Goal: Use online tool/utility: Utilize a website feature to perform a specific function

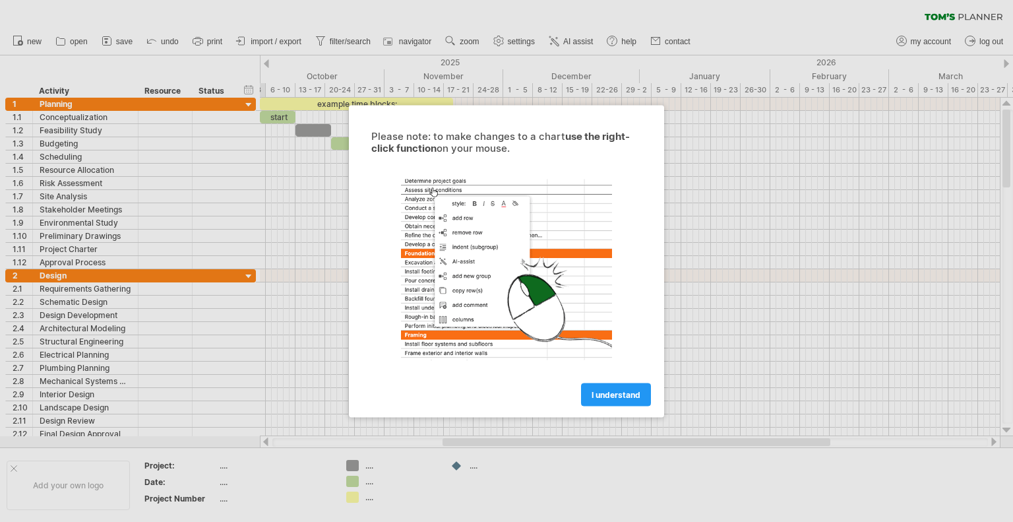
click at [617, 400] on link "I understand" at bounding box center [616, 394] width 70 height 23
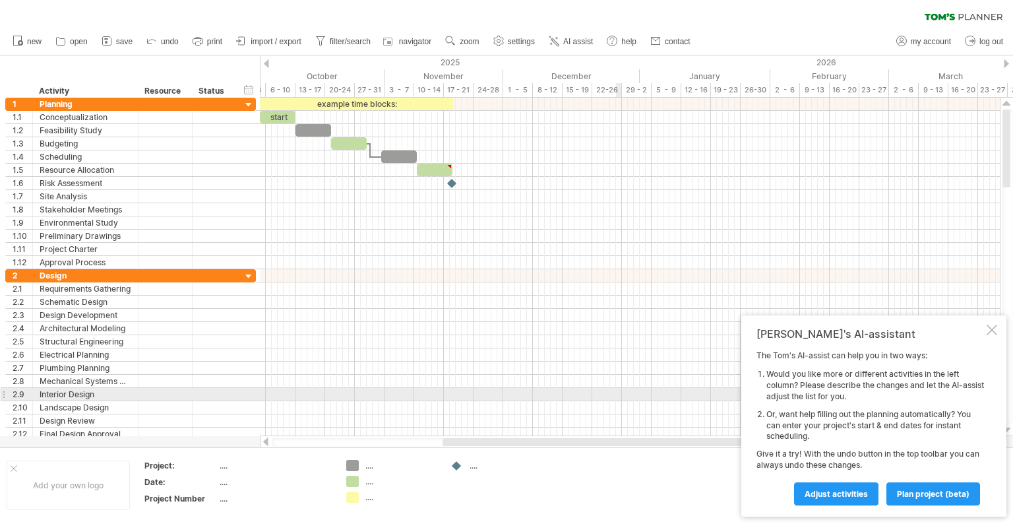
click at [617, 393] on div at bounding box center [630, 394] width 740 height 13
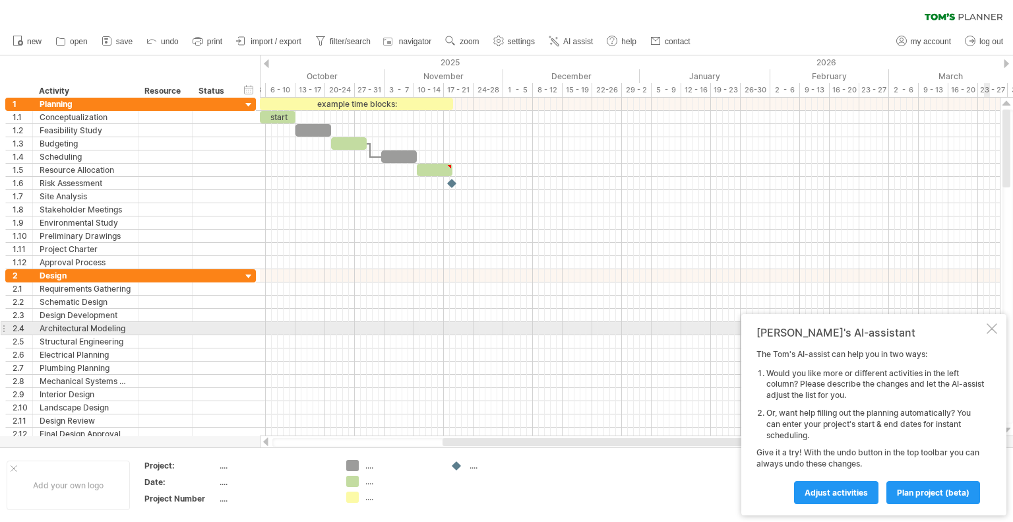
click at [993, 332] on div at bounding box center [992, 328] width 11 height 11
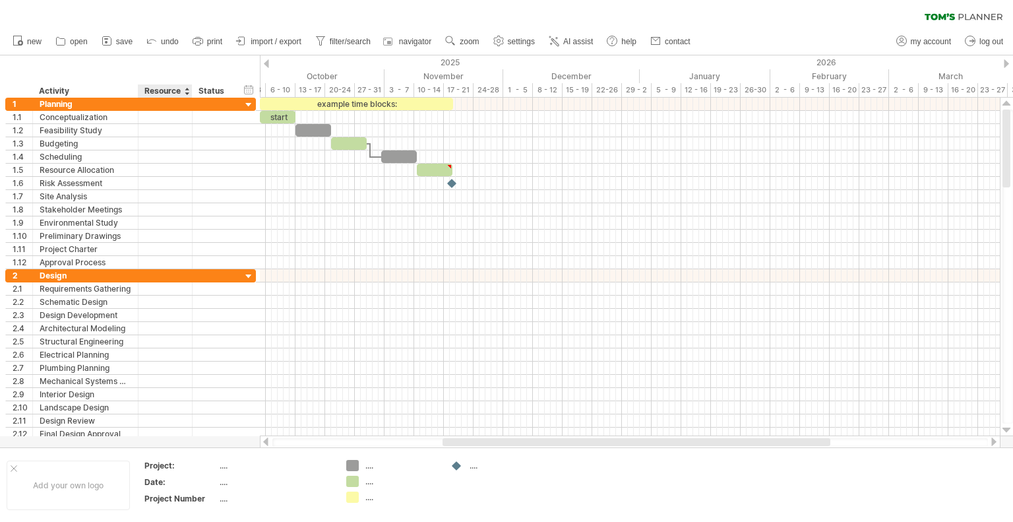
click at [187, 94] on div at bounding box center [186, 90] width 5 height 13
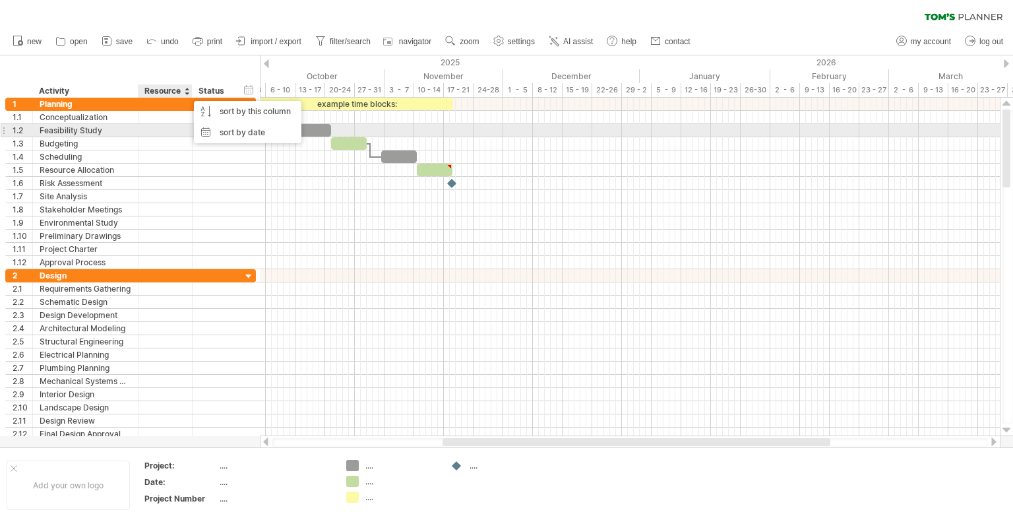
click at [181, 126] on div at bounding box center [165, 130] width 40 height 13
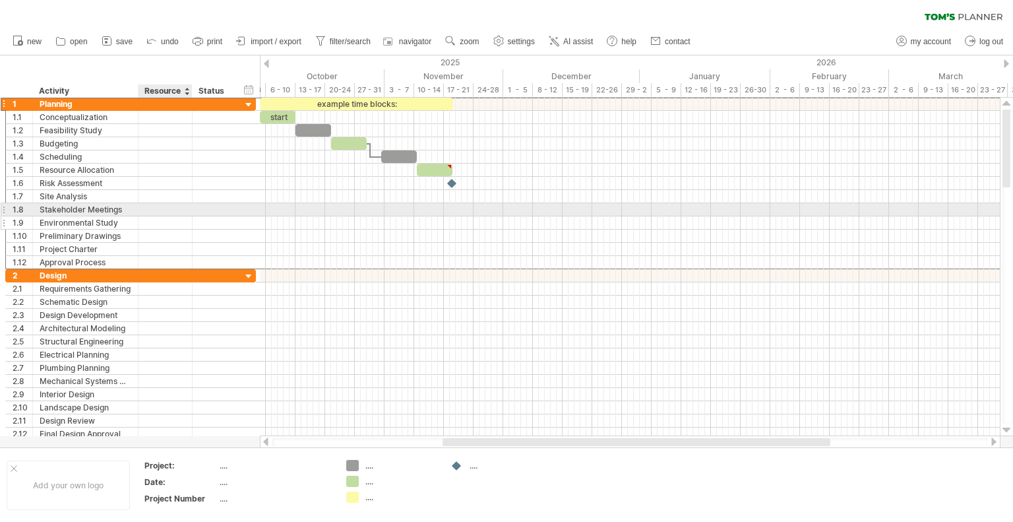
drag, startPoint x: 170, startPoint y: 110, endPoint x: 166, endPoint y: 214, distance: 104.3
click at [166, 214] on div "**********" at bounding box center [130, 183] width 251 height 172
click at [160, 113] on div at bounding box center [165, 117] width 40 height 13
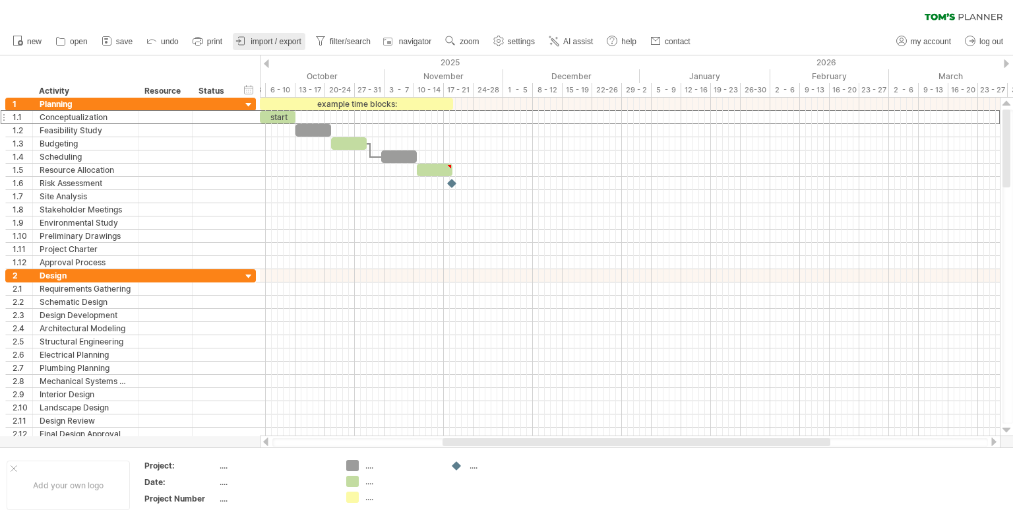
click at [268, 42] on span "import / export" at bounding box center [276, 41] width 51 height 9
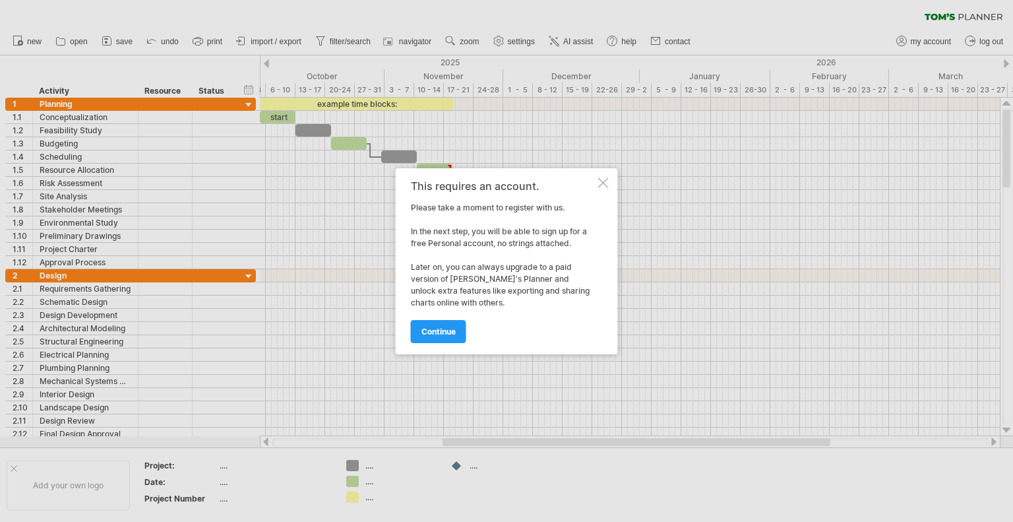
click at [441, 329] on span "continue" at bounding box center [439, 332] width 34 height 10
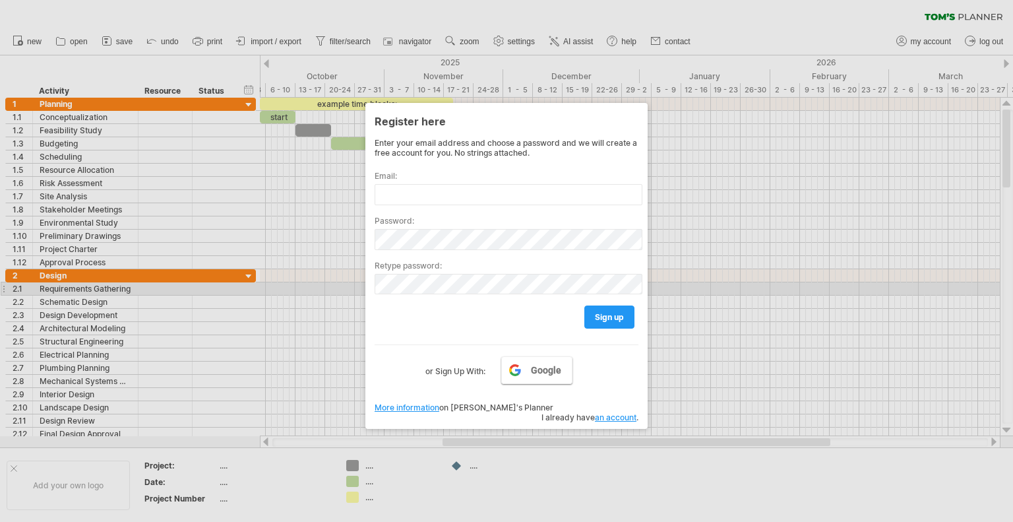
click at [531, 381] on link "Google" at bounding box center [536, 370] width 71 height 28
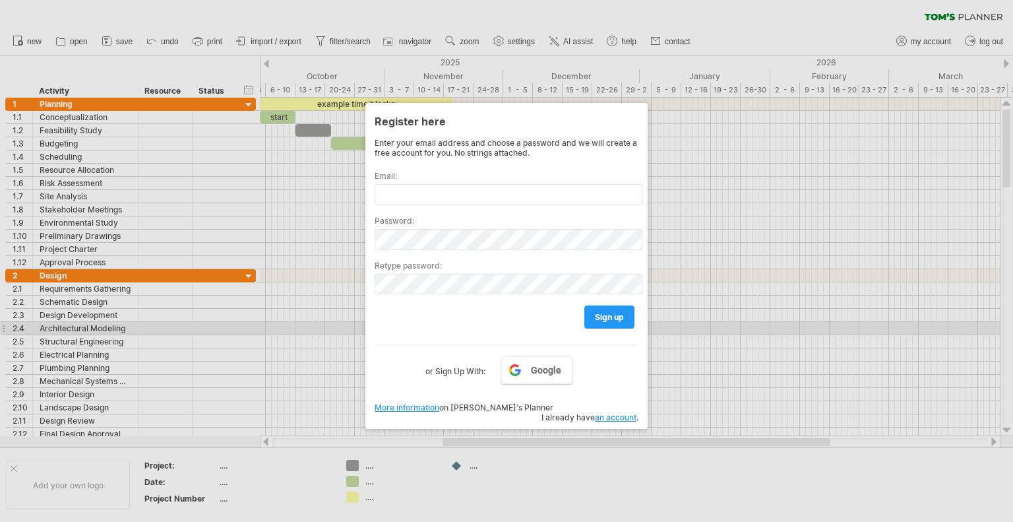
click at [741, 297] on div at bounding box center [506, 261] width 1013 height 522
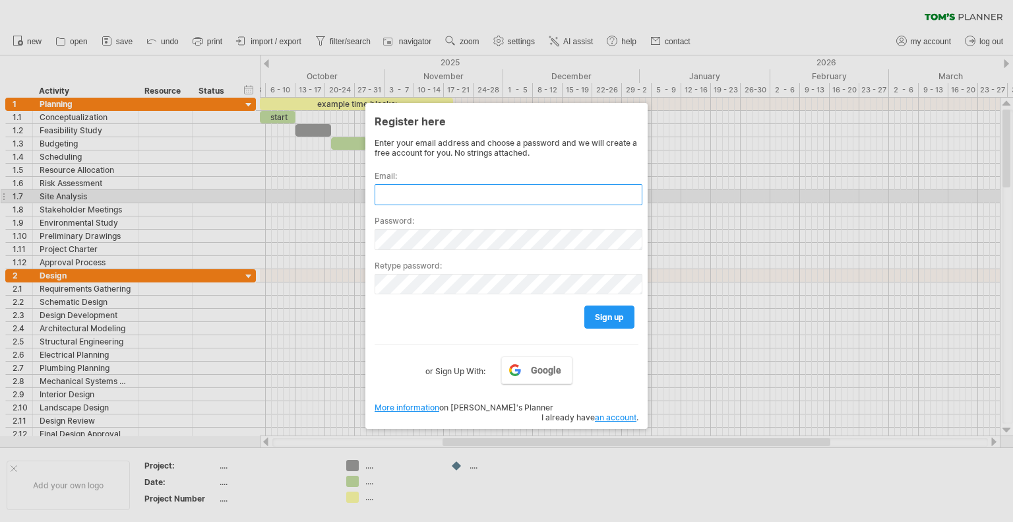
click at [486, 193] on input "text" at bounding box center [509, 194] width 268 height 21
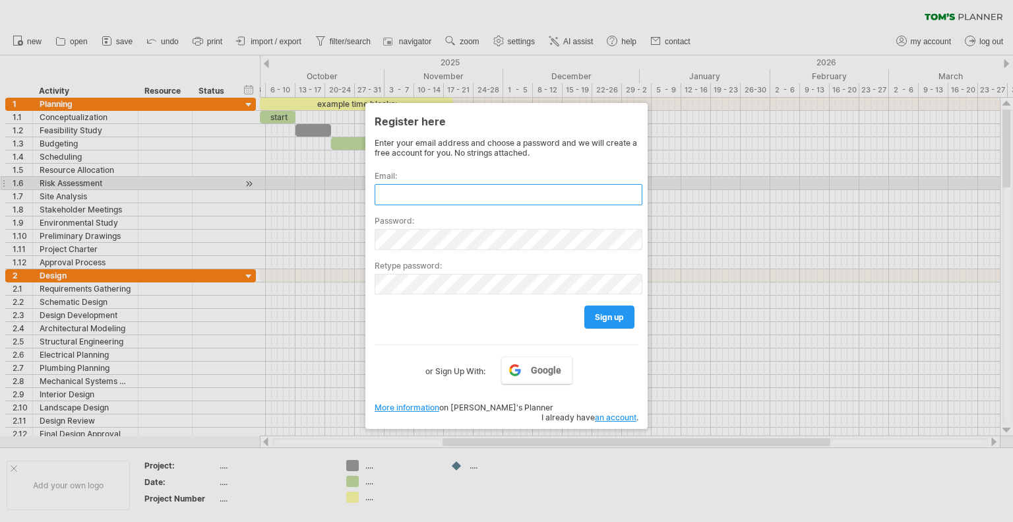
click at [441, 189] on input "text" at bounding box center [509, 194] width 268 height 21
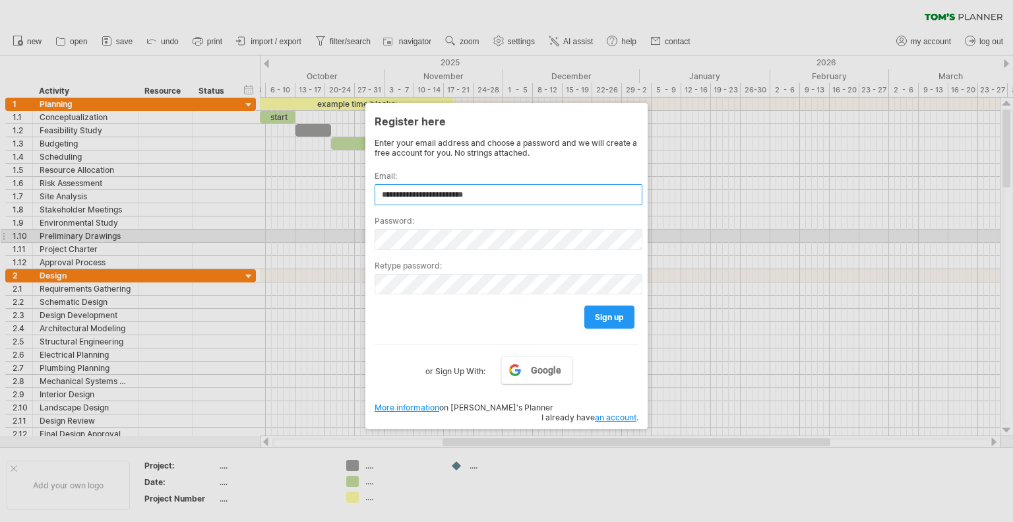
type input "**********"
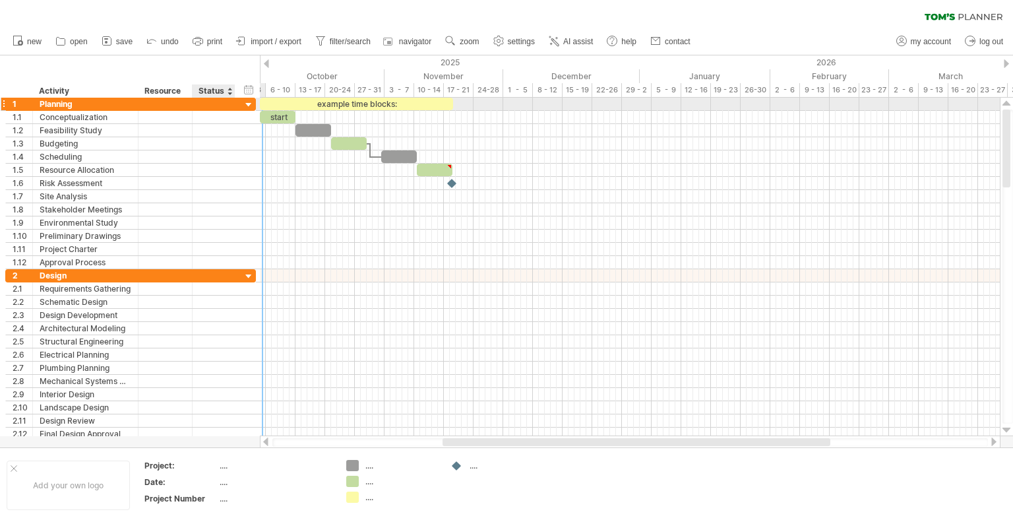
click at [220, 100] on div at bounding box center [213, 104] width 29 height 13
click at [135, 102] on div at bounding box center [136, 104] width 7 height 13
click at [75, 104] on div "Planning" at bounding box center [86, 104] width 92 height 13
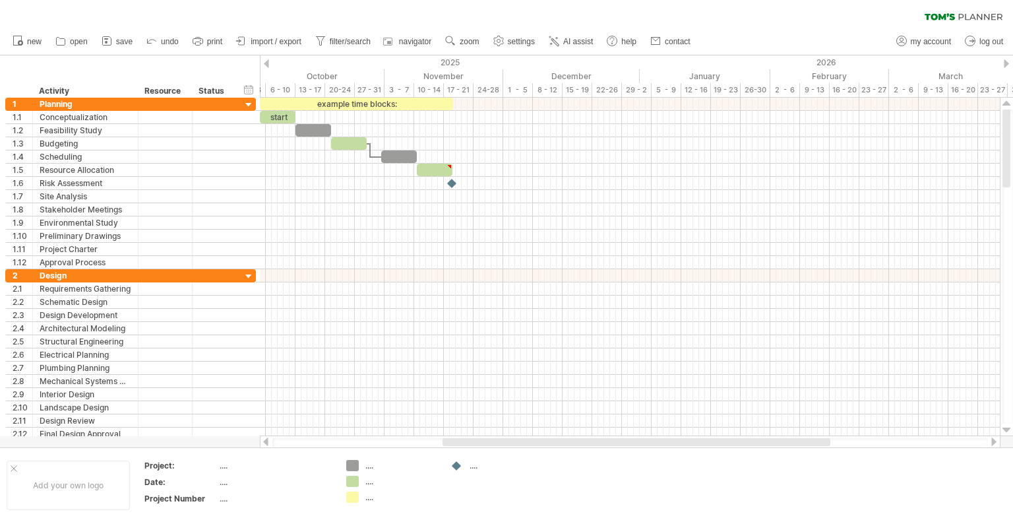
drag, startPoint x: 515, startPoint y: 447, endPoint x: 489, endPoint y: 441, distance: 25.8
click at [274, 440] on div "Trying to reach [DOMAIN_NAME] Connected again... 0% clear filter new 1" at bounding box center [506, 261] width 1013 height 522
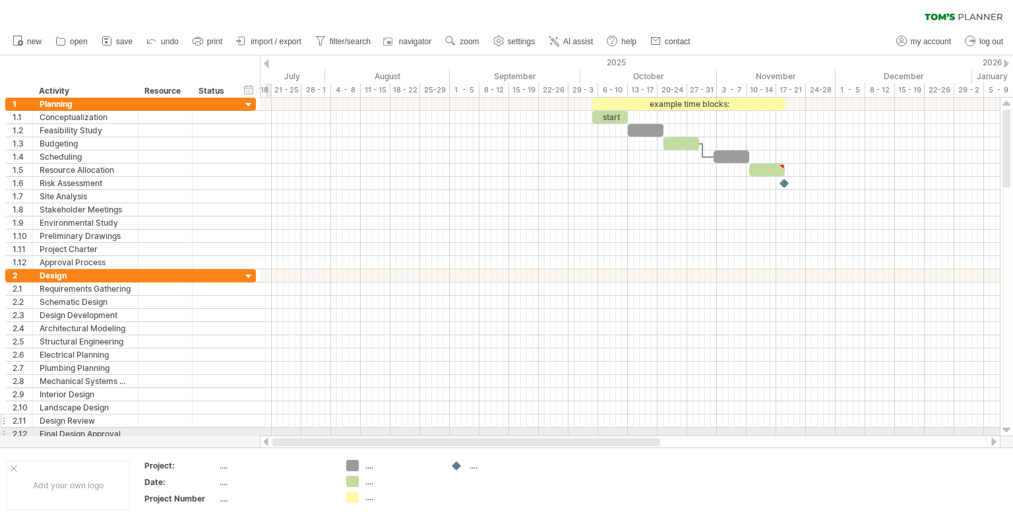
drag, startPoint x: 496, startPoint y: 441, endPoint x: 237, endPoint y: 422, distance: 259.3
click at [242, 422] on div "Trying to reach [DOMAIN_NAME] Connected again... 0% clear filter new 1" at bounding box center [506, 261] width 1013 height 522
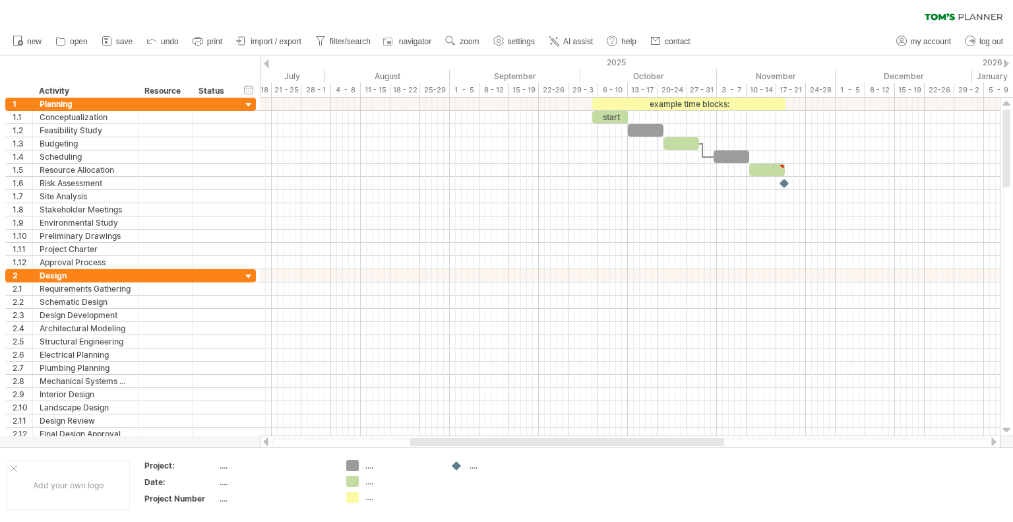
click at [280, 41] on span "import / export" at bounding box center [276, 41] width 51 height 9
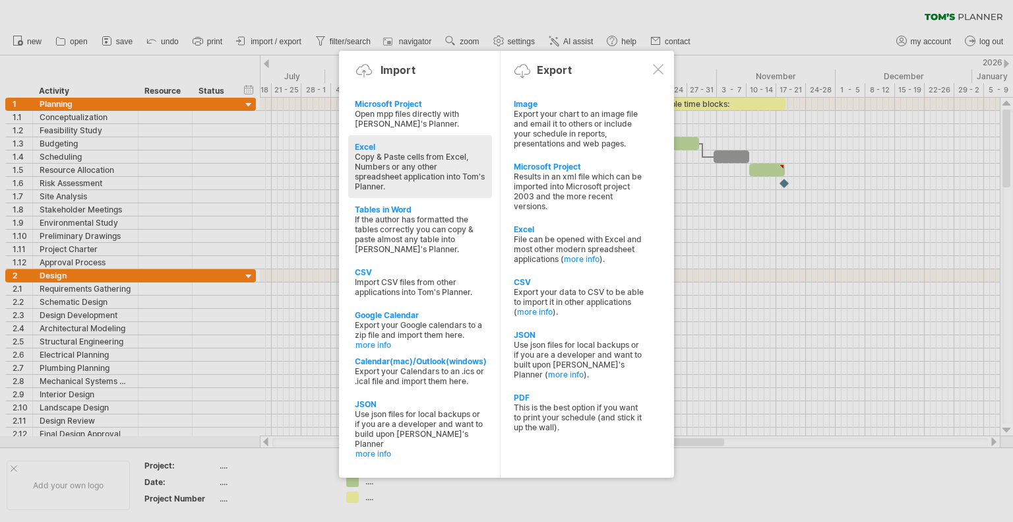
click at [449, 176] on div "Copy & Paste cells from Excel, Numbers or any other spreadsheet application int…" at bounding box center [420, 172] width 131 height 40
type textarea "**********"
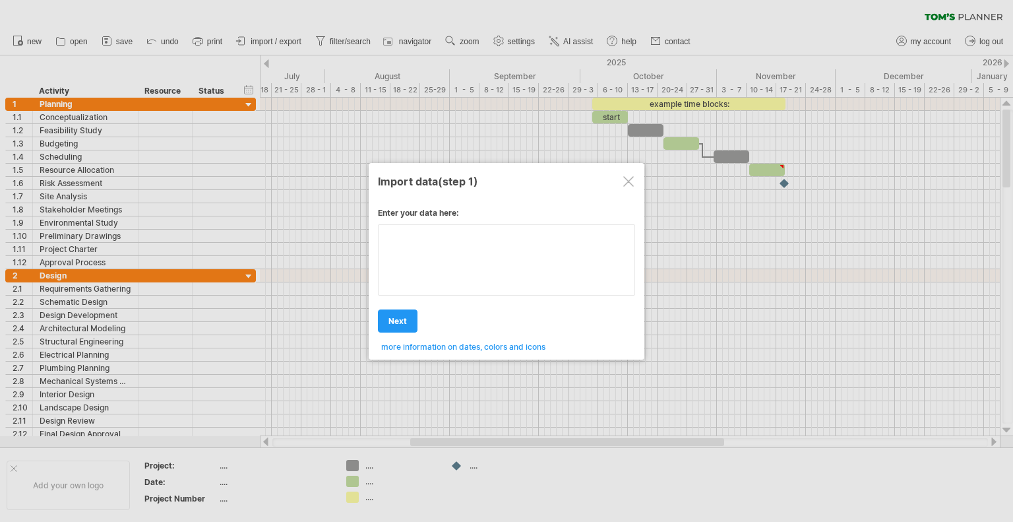
click at [464, 255] on div "Enter your data here: Your data: Weekend days ' mon tue Hide weekend days" at bounding box center [506, 275] width 257 height 154
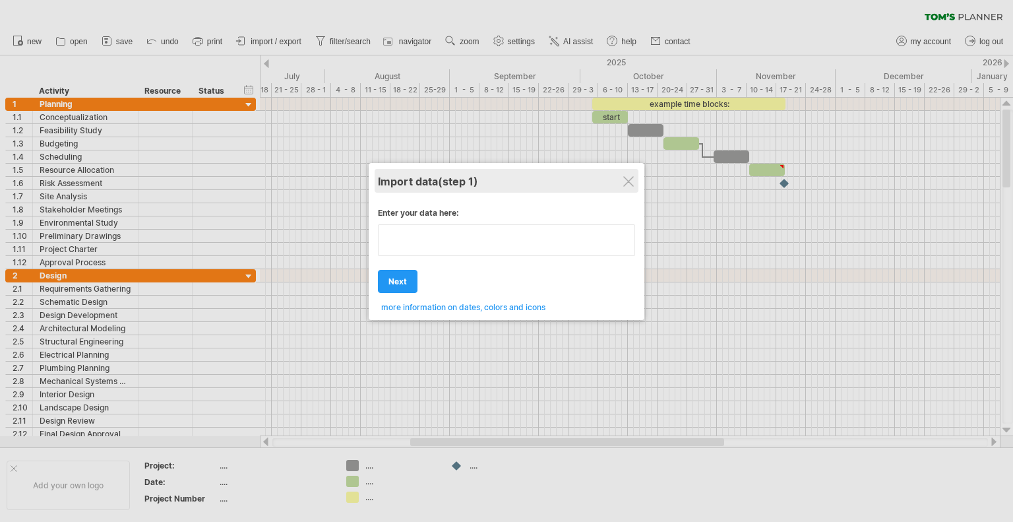
type textarea "**********"
click at [623, 189] on div "Import data (step 1)" at bounding box center [506, 181] width 257 height 24
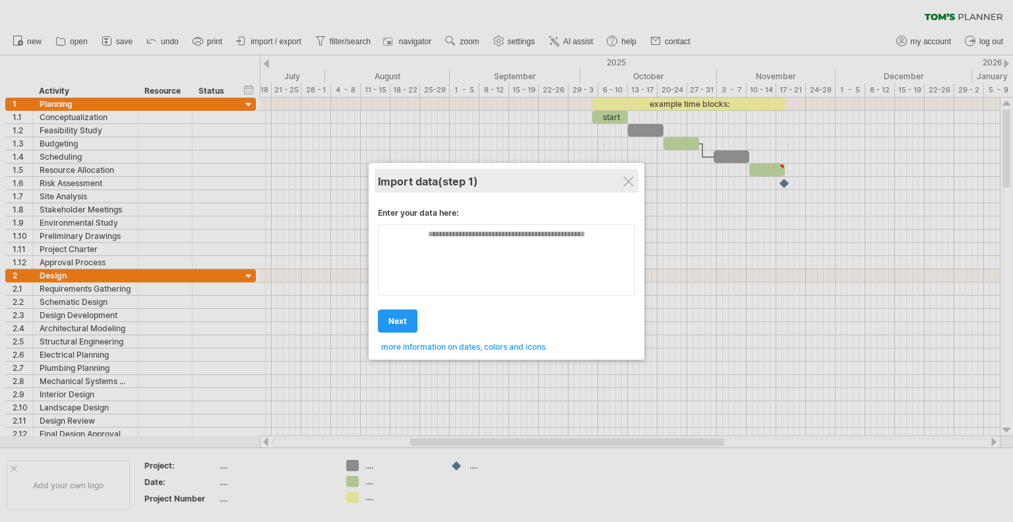
click at [621, 173] on div "Import data (step 1)" at bounding box center [506, 181] width 257 height 24
click at [625, 184] on div at bounding box center [628, 180] width 11 height 11
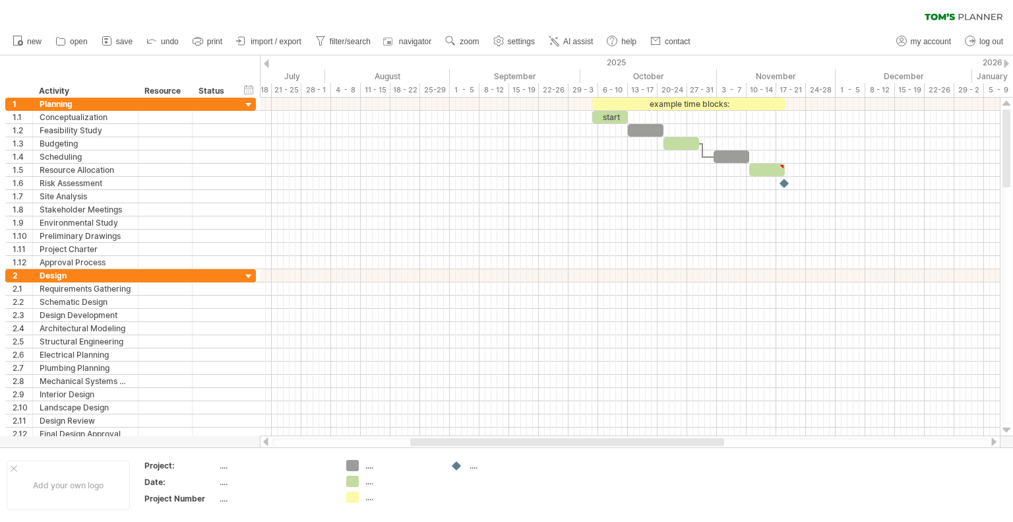
click at [248, 27] on div "clear filter reapply filter" at bounding box center [506, 27] width 1013 height 55
click at [253, 40] on span "import / export" at bounding box center [276, 41] width 51 height 9
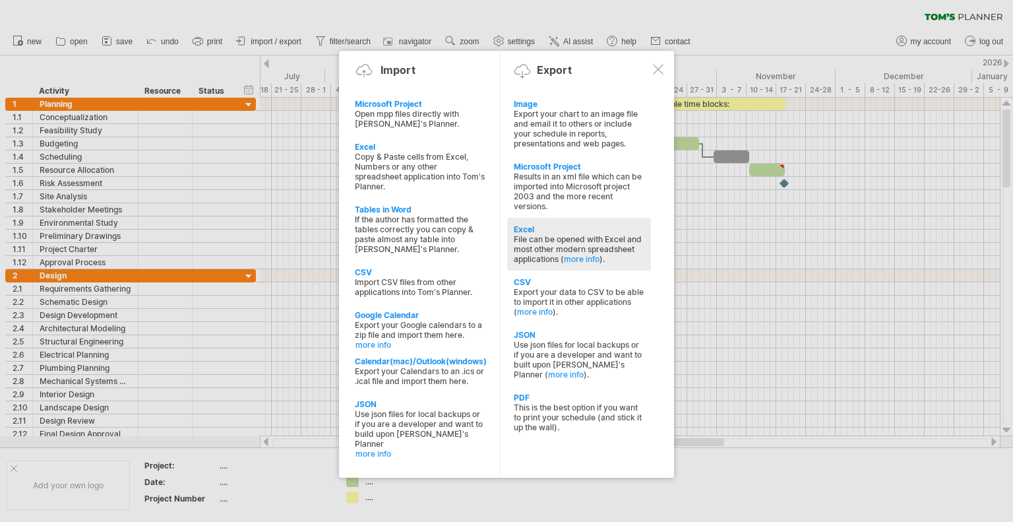
click at [555, 244] on div "File can be opened with Excel and most other modern spreadsheet applications ( …" at bounding box center [579, 249] width 131 height 30
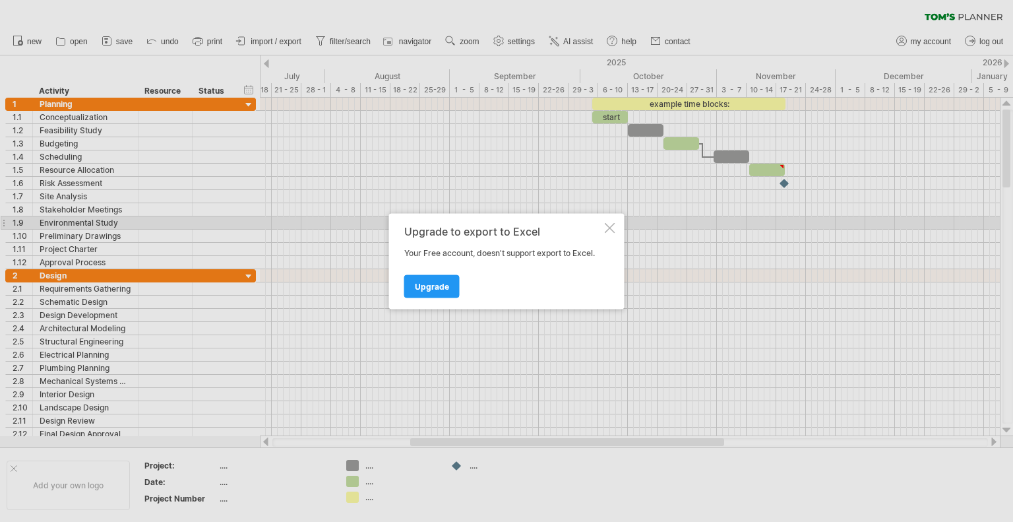
click at [622, 220] on div "Upgrade to export to Excel Your Free account, doesn't support export to Excel. …" at bounding box center [506, 261] width 235 height 96
click at [607, 226] on div at bounding box center [610, 227] width 11 height 11
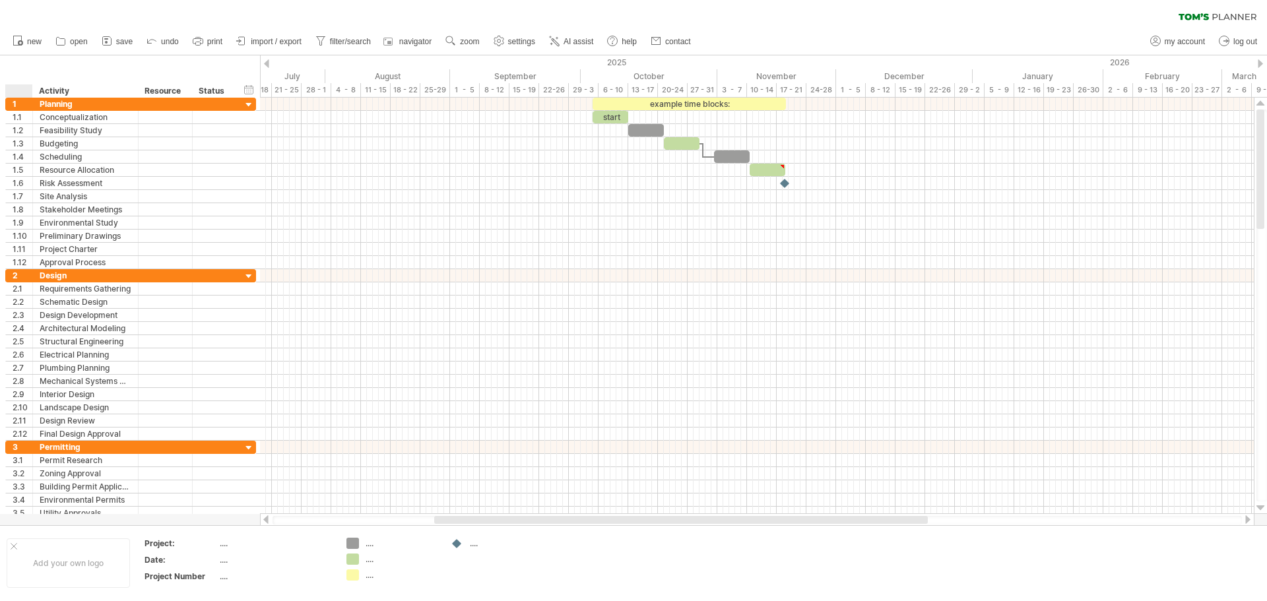
click at [16, 88] on div at bounding box center [22, 90] width 20 height 13
click at [579, 38] on span "AI assist" at bounding box center [578, 41] width 30 height 9
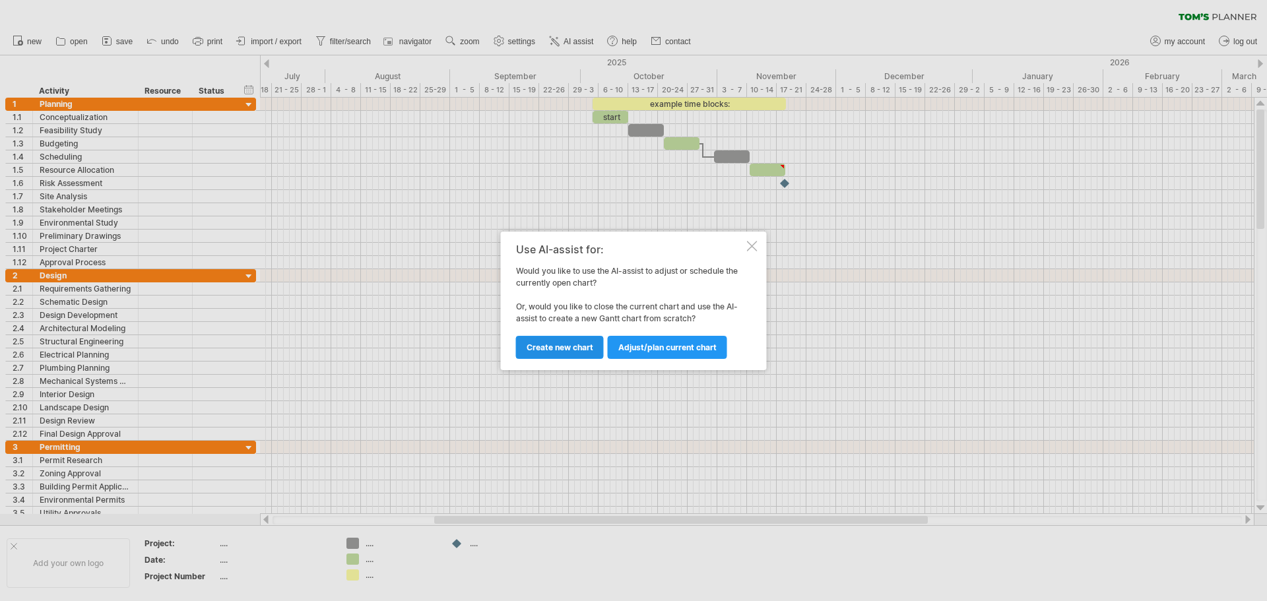
click at [568, 348] on span "Create new chart" at bounding box center [559, 347] width 67 height 10
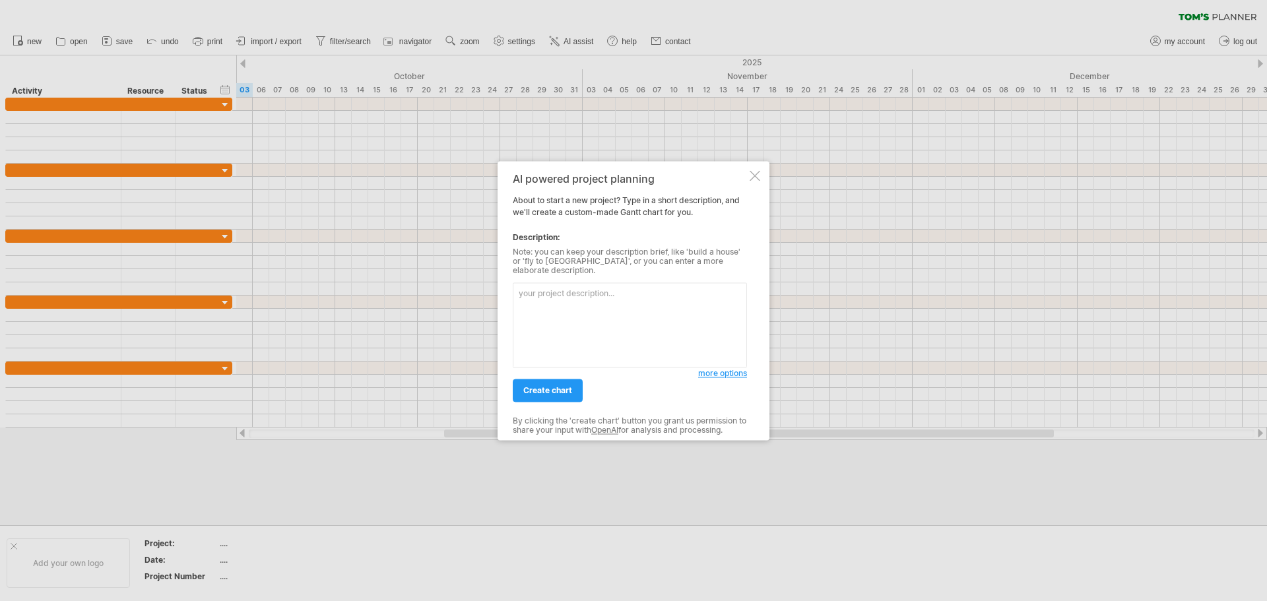
click at [606, 297] on textarea at bounding box center [630, 324] width 234 height 85
click at [548, 313] on textarea "Work Well [DATE] Report -" at bounding box center [630, 324] width 234 height 85
click at [637, 285] on textarea "Work Well [DATE] Report -" at bounding box center [630, 324] width 234 height 85
paste textarea "1. Initiation Summary of Business Improvement Project that provides context for…"
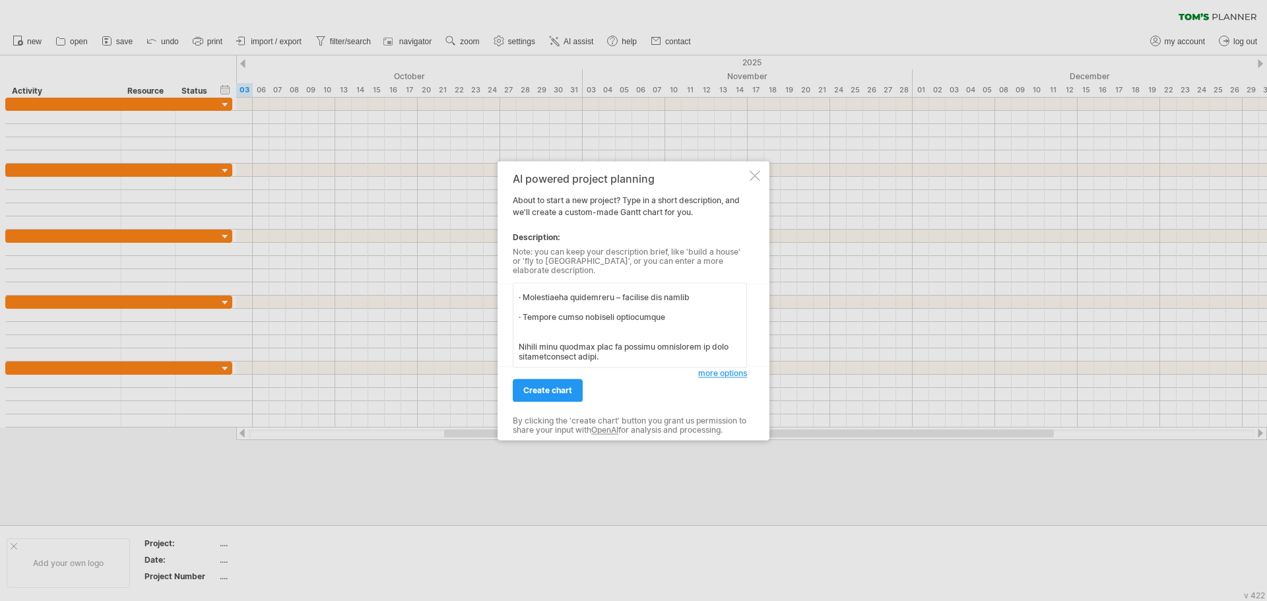
click at [608, 352] on textarea at bounding box center [630, 324] width 234 height 85
click at [658, 353] on textarea at bounding box center [630, 324] width 234 height 85
paste textarea "Approval of Project Discuss Specifications of Project with Stakeholder Stake Ho…"
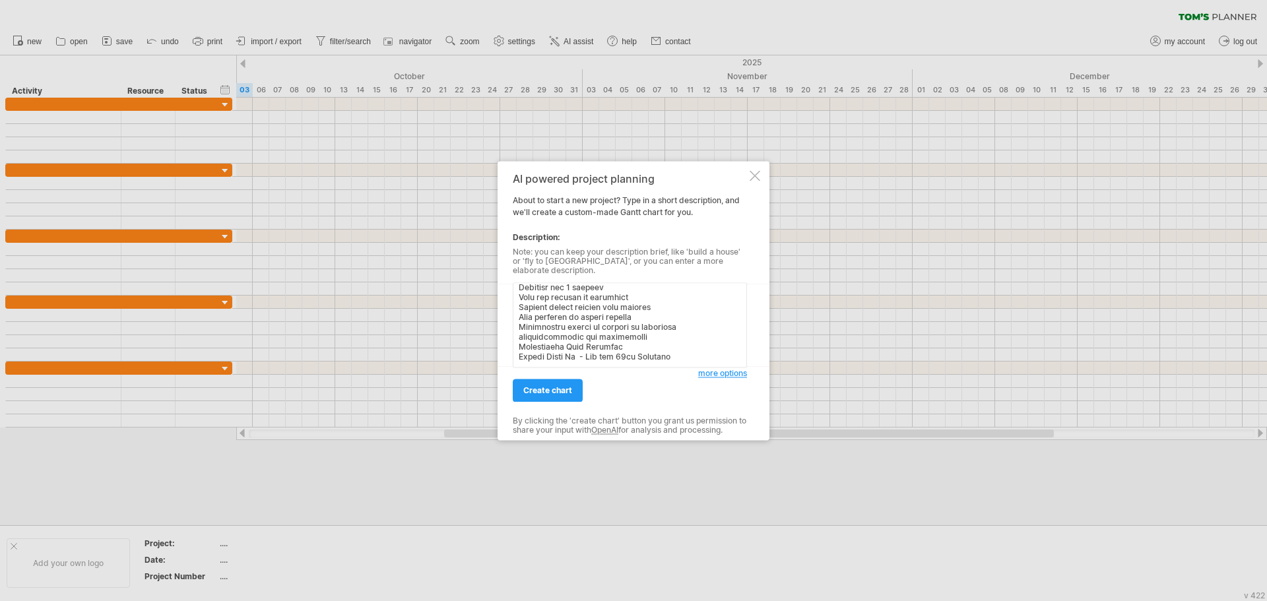
type textarea "Lore Ipsu Dolors Ametco - 7. Adipiscing Elitsed do Eiusmodt Incididuntu Laboree…"
click at [546, 385] on span "create chart" at bounding box center [547, 390] width 49 height 10
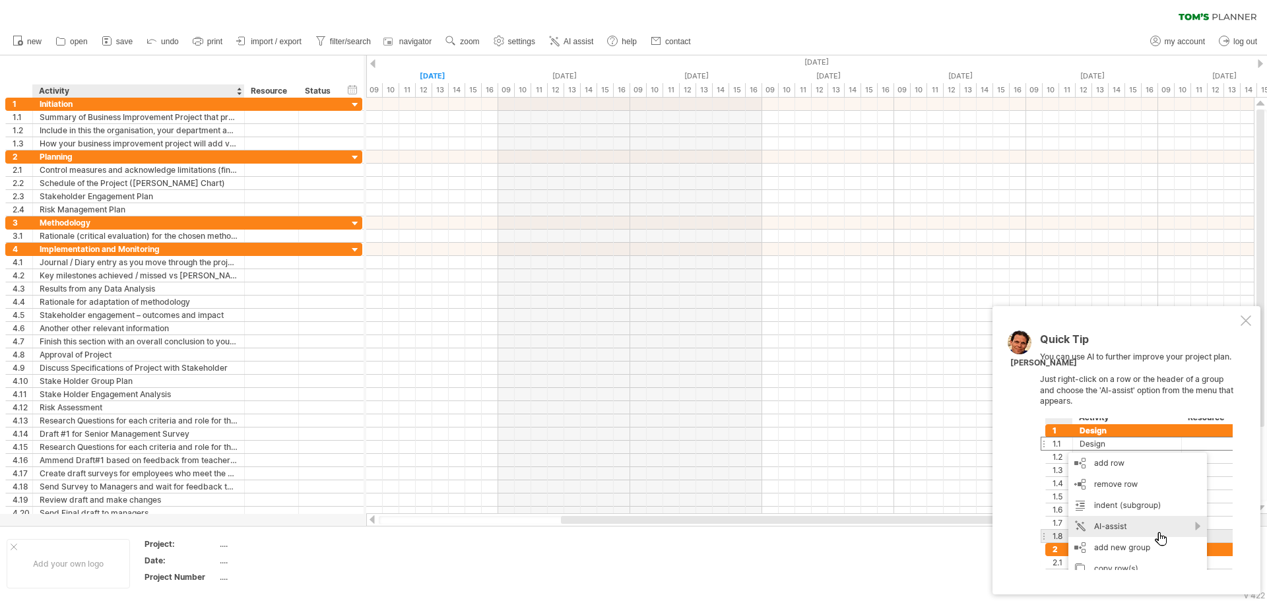
click at [242, 91] on div at bounding box center [243, 90] width 5 height 13
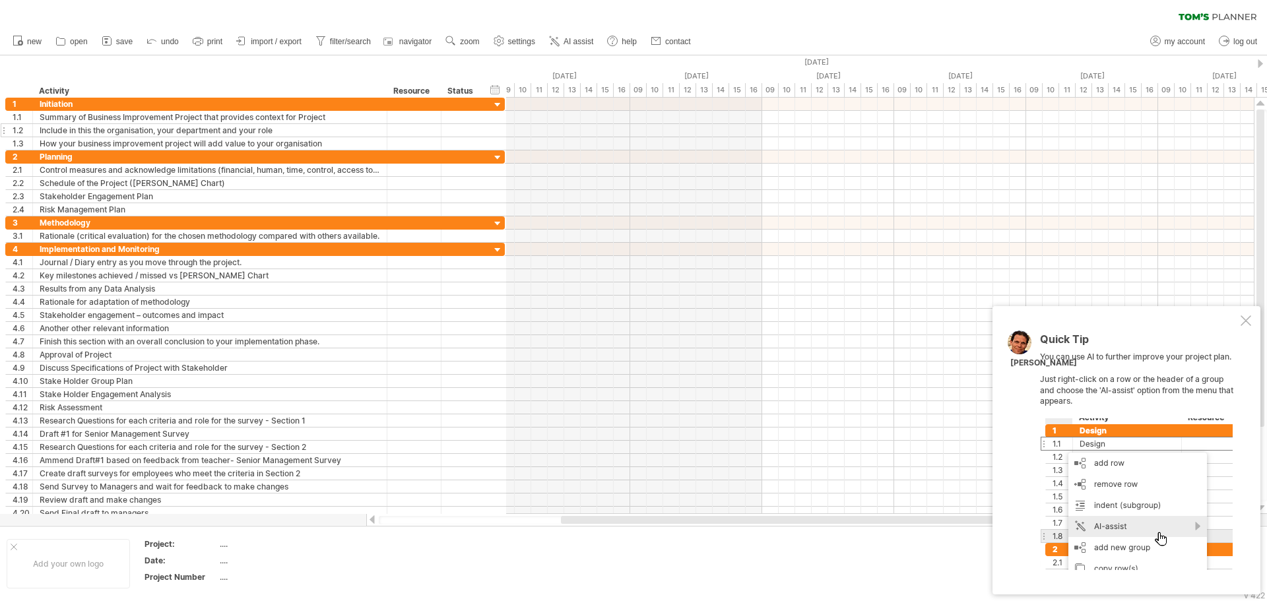
drag, startPoint x: 242, startPoint y: 91, endPoint x: 385, endPoint y: 137, distance: 149.6
click at [385, 137] on div "Trying to reach [DOMAIN_NAME] Connected again... 0% clear filter new 1" at bounding box center [633, 300] width 1267 height 601
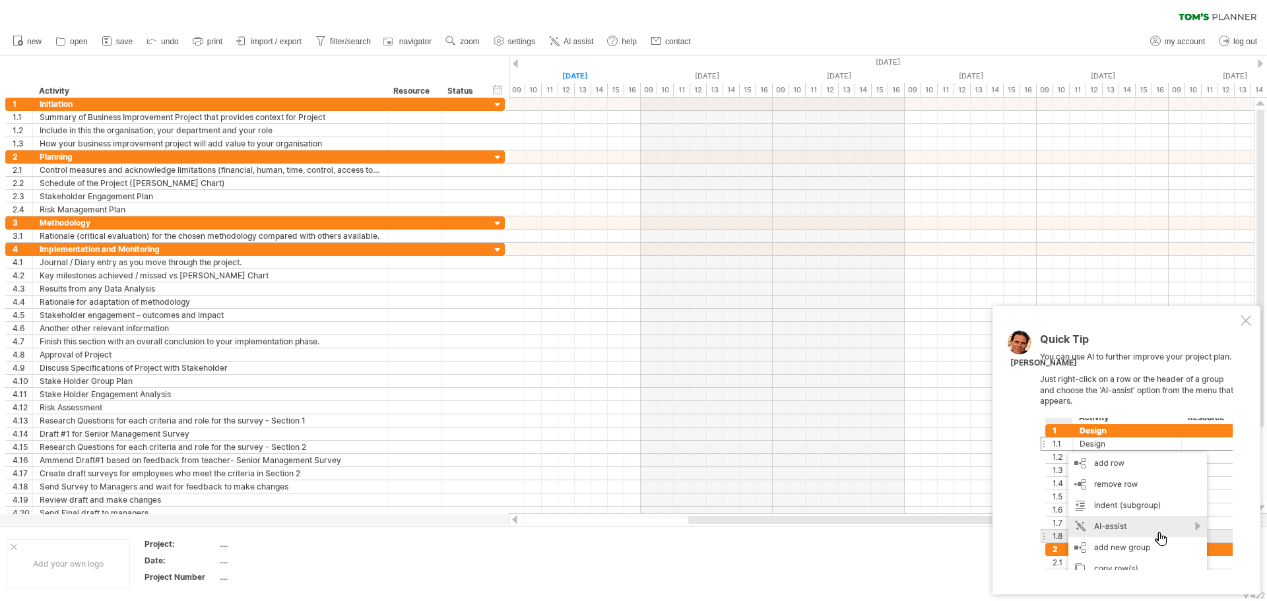
drag, startPoint x: 756, startPoint y: 515, endPoint x: 809, endPoint y: 516, distance: 53.4
click at [809, 516] on div at bounding box center [881, 519] width 745 height 13
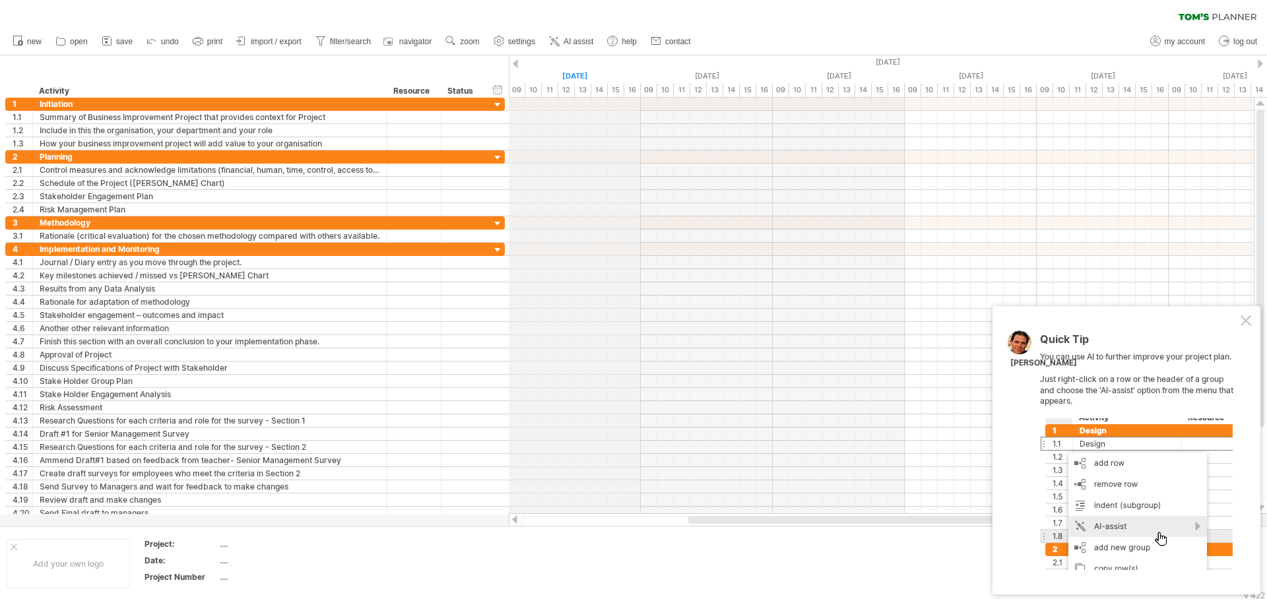
click at [567, 74] on div "[DATE]" at bounding box center [575, 76] width 132 height 14
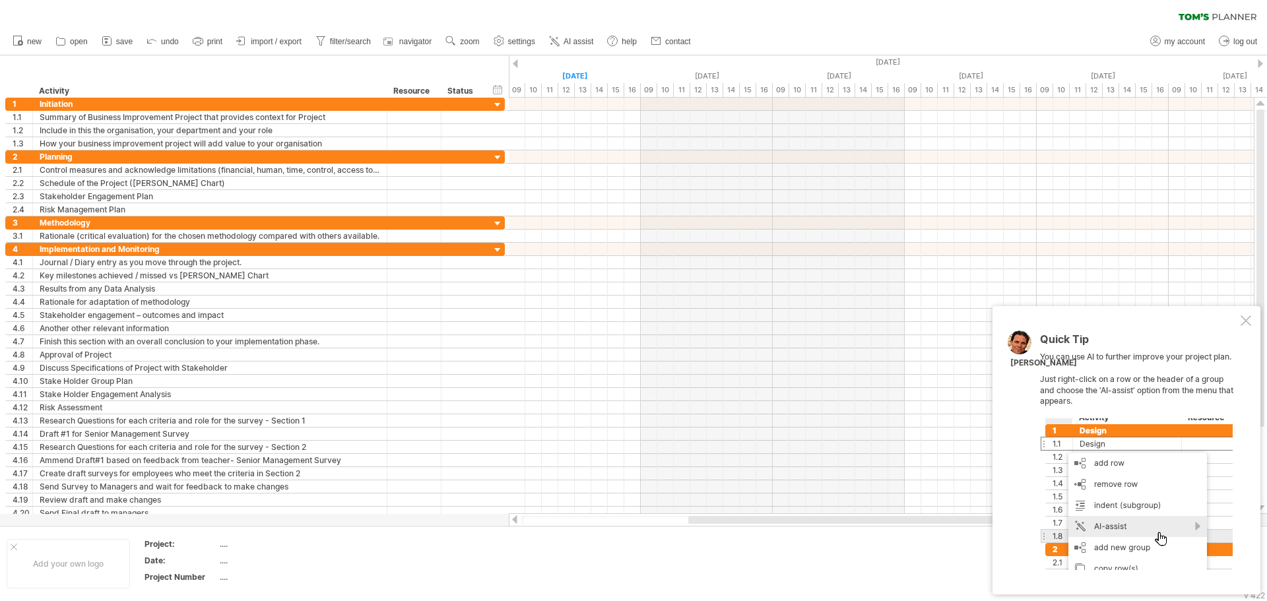
click at [515, 61] on div at bounding box center [515, 63] width 5 height 9
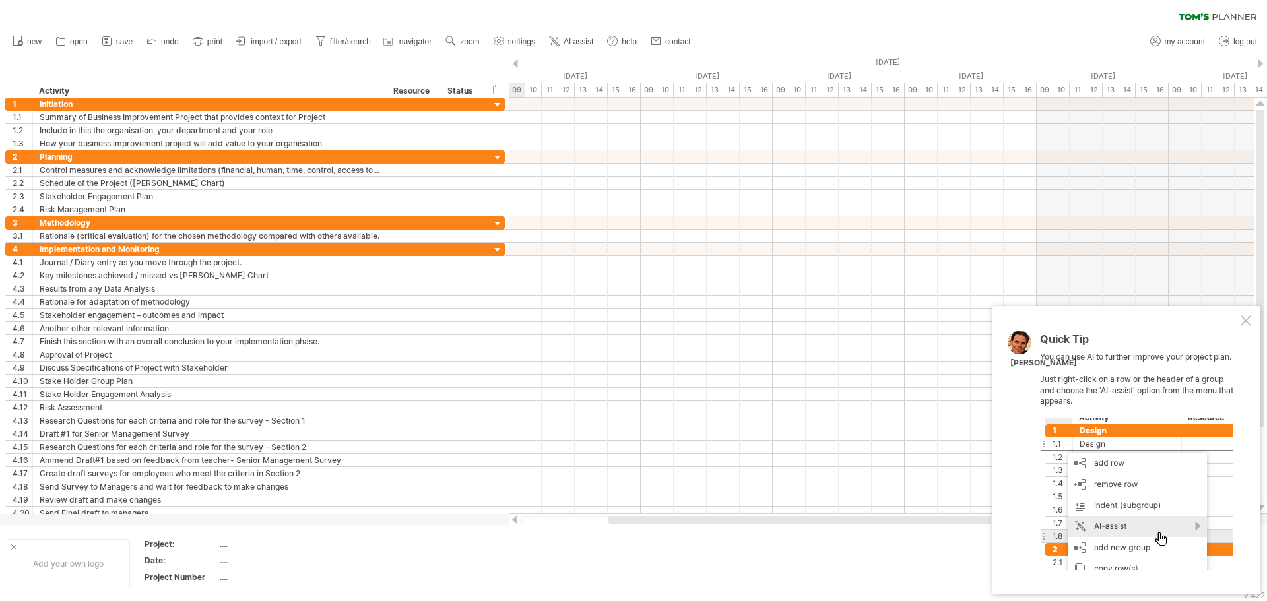
click at [515, 61] on div at bounding box center [515, 63] width 5 height 9
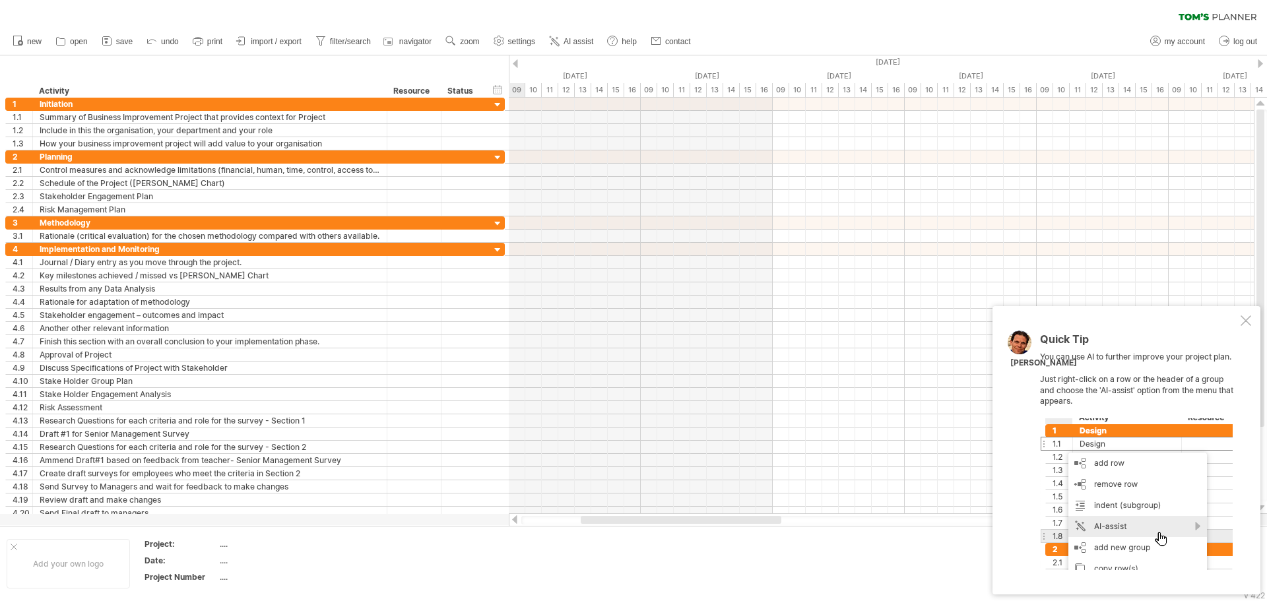
click at [515, 61] on div at bounding box center [515, 63] width 5 height 9
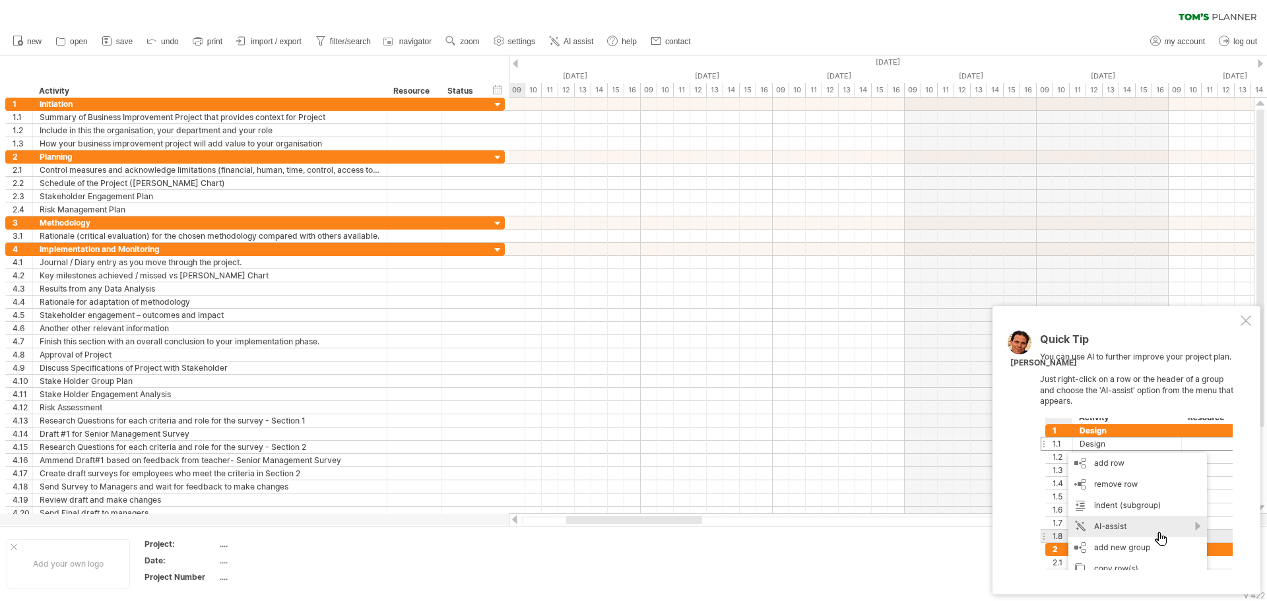
click at [515, 61] on div at bounding box center [515, 63] width 5 height 9
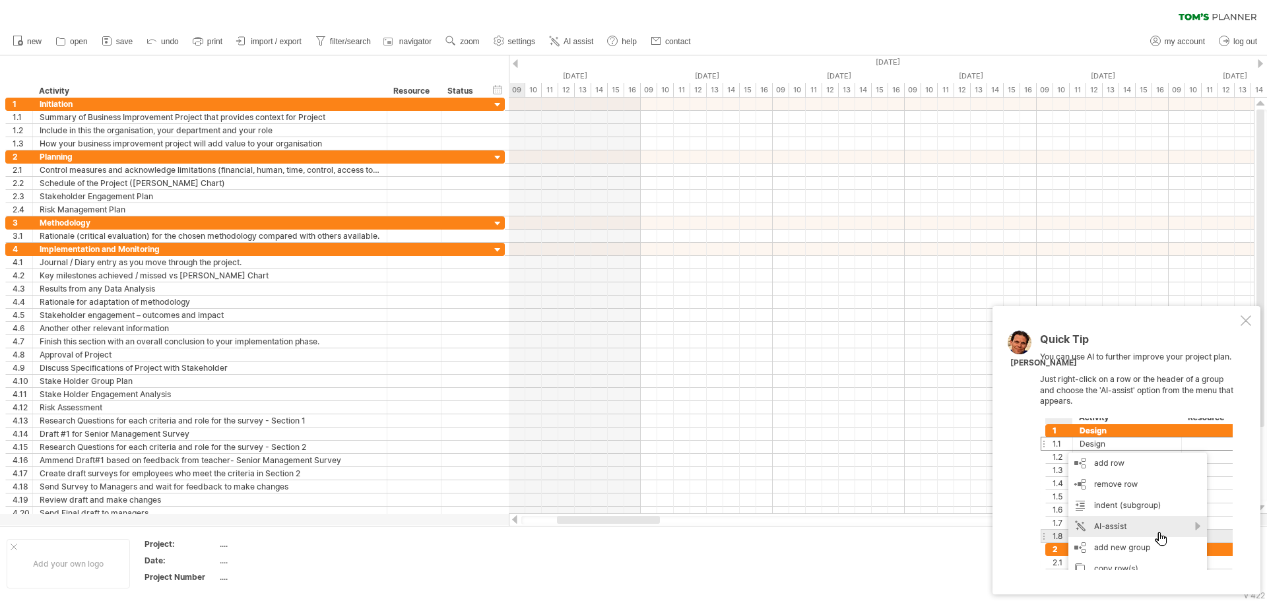
click at [516, 61] on div at bounding box center [515, 63] width 5 height 9
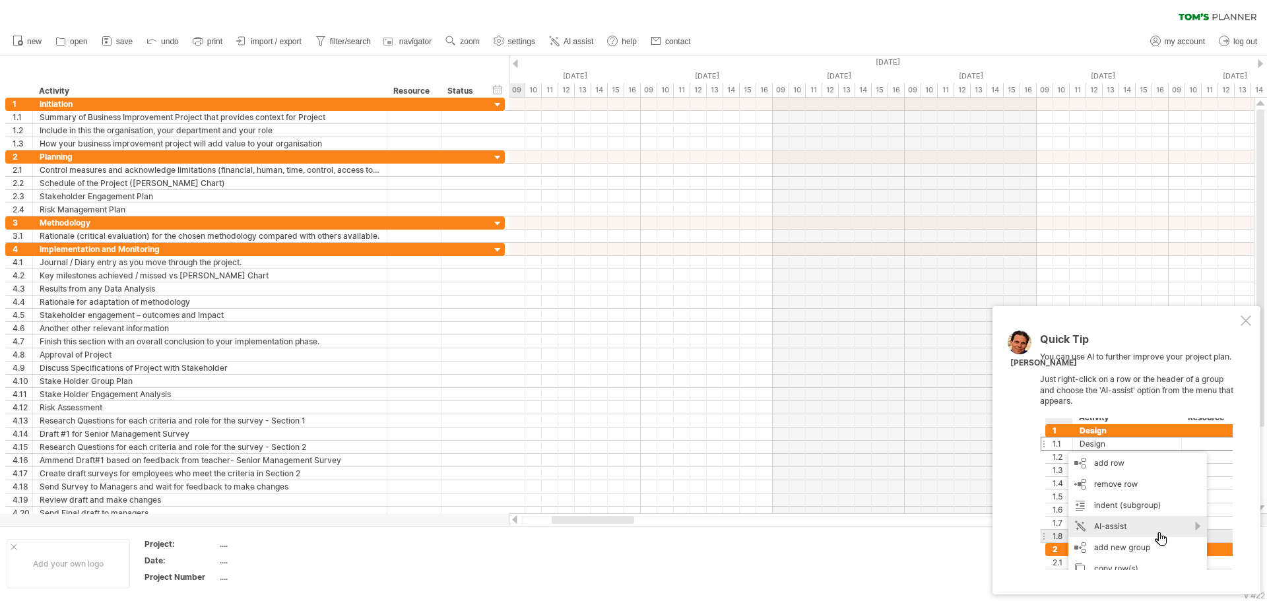
click at [516, 61] on div at bounding box center [515, 63] width 5 height 9
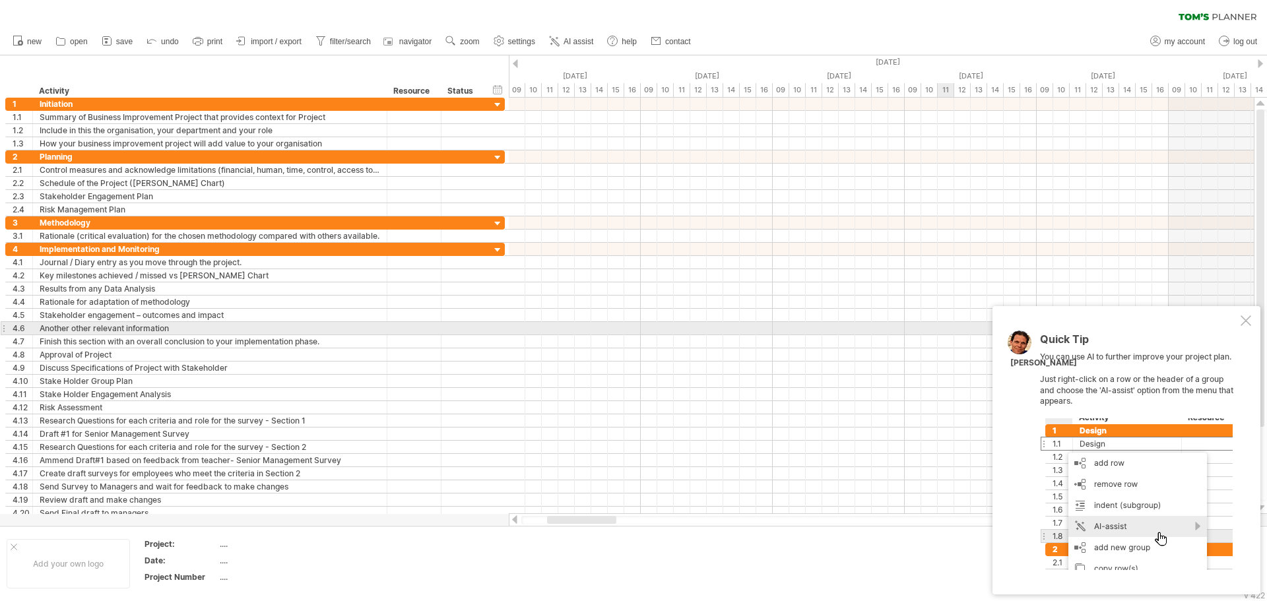
click at [1013, 323] on div at bounding box center [1245, 320] width 11 height 11
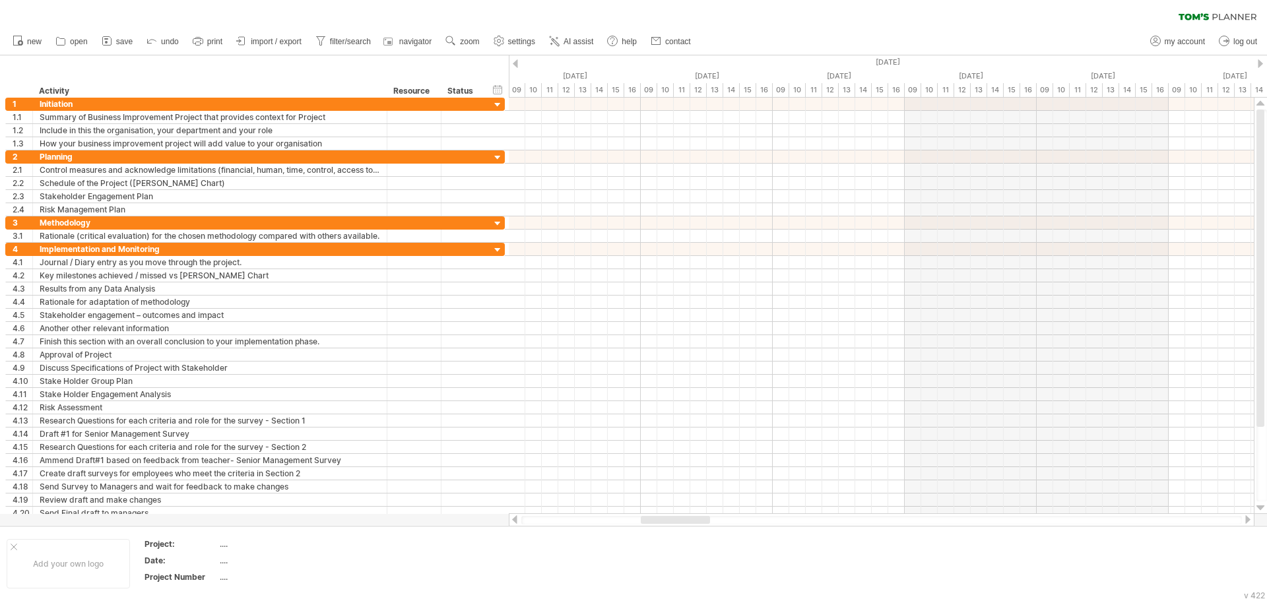
drag, startPoint x: 585, startPoint y: 517, endPoint x: 679, endPoint y: 515, distance: 93.7
click at [679, 515] on div at bounding box center [881, 519] width 745 height 13
